Goal: Navigation & Orientation: Find specific page/section

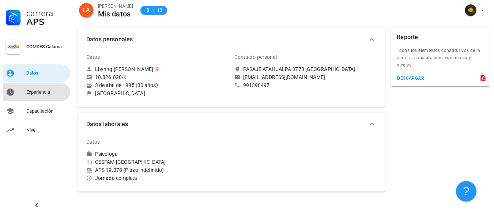
click at [44, 87] on div "Experiencia" at bounding box center [46, 92] width 41 height 12
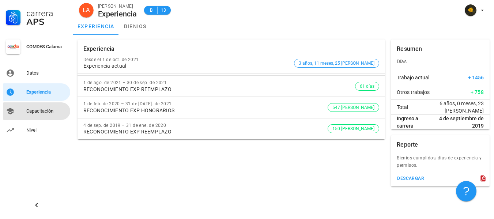
click at [51, 111] on div "Capacitación" at bounding box center [46, 111] width 41 height 6
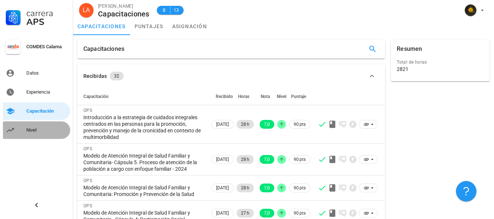
click at [53, 126] on div "Nivel" at bounding box center [46, 130] width 41 height 12
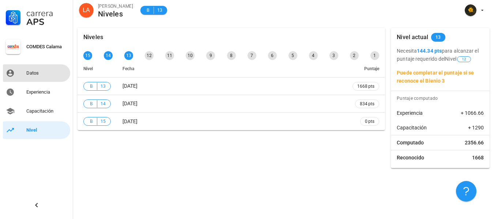
click at [56, 77] on div "Datos" at bounding box center [46, 73] width 41 height 12
